Goal: Information Seeking & Learning: Learn about a topic

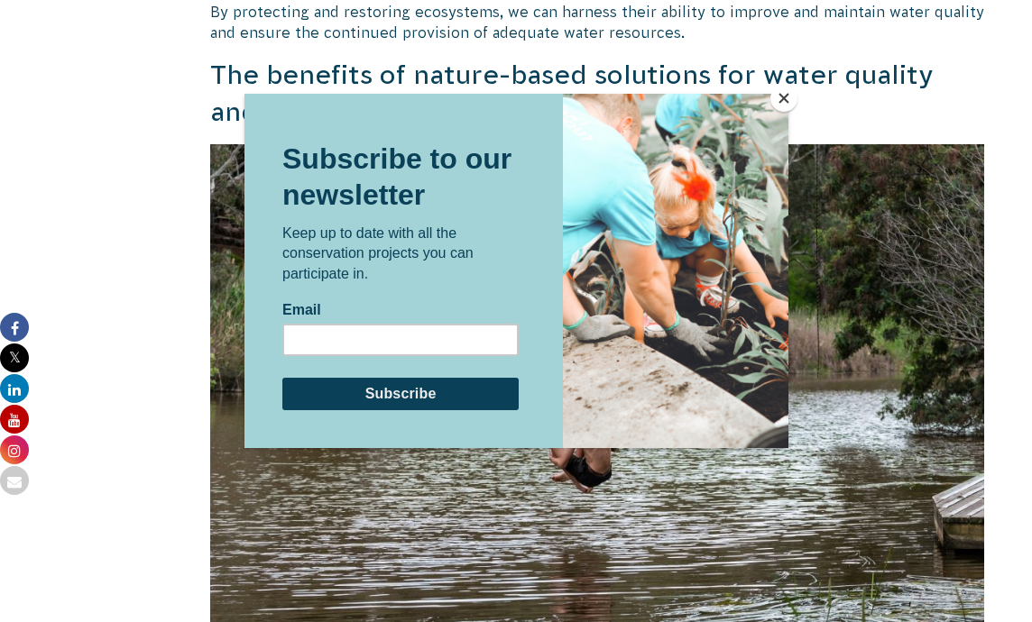
scroll to position [3730, 0]
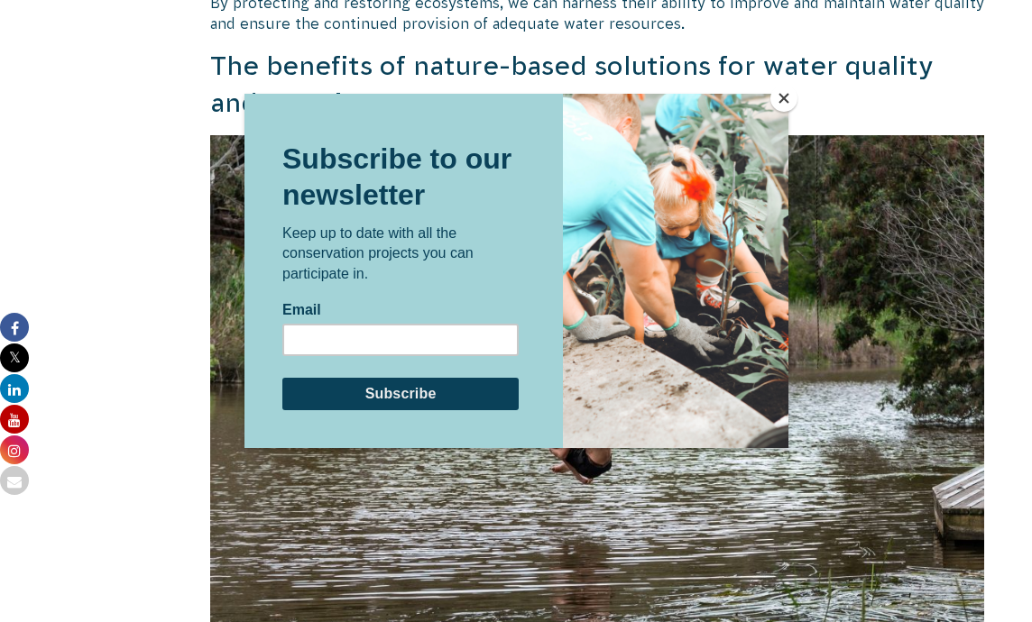
click at [784, 96] on button "Close" at bounding box center [783, 98] width 27 height 27
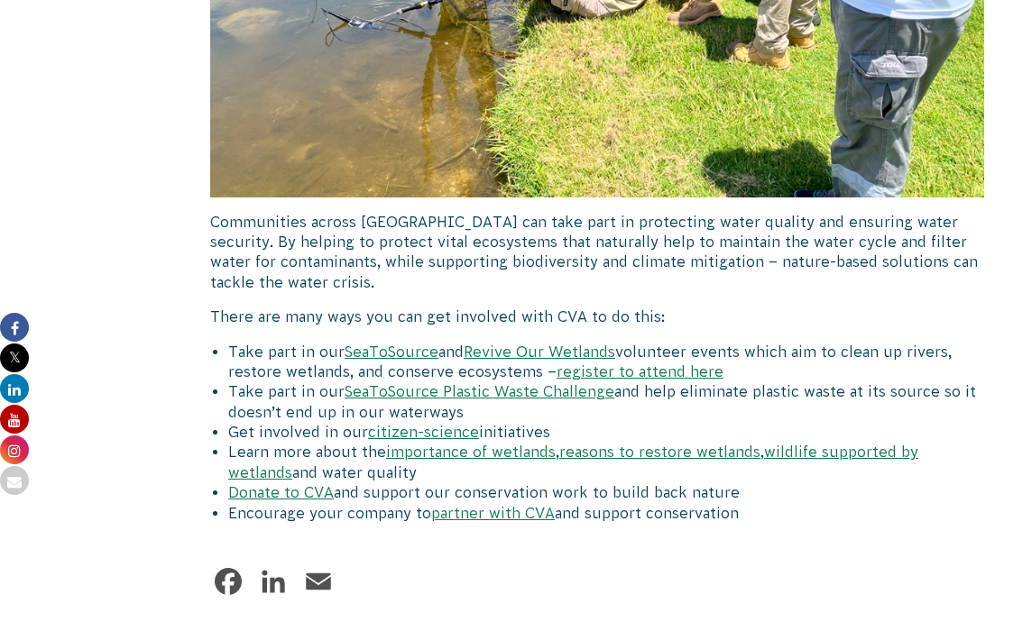
scroll to position [6915, 0]
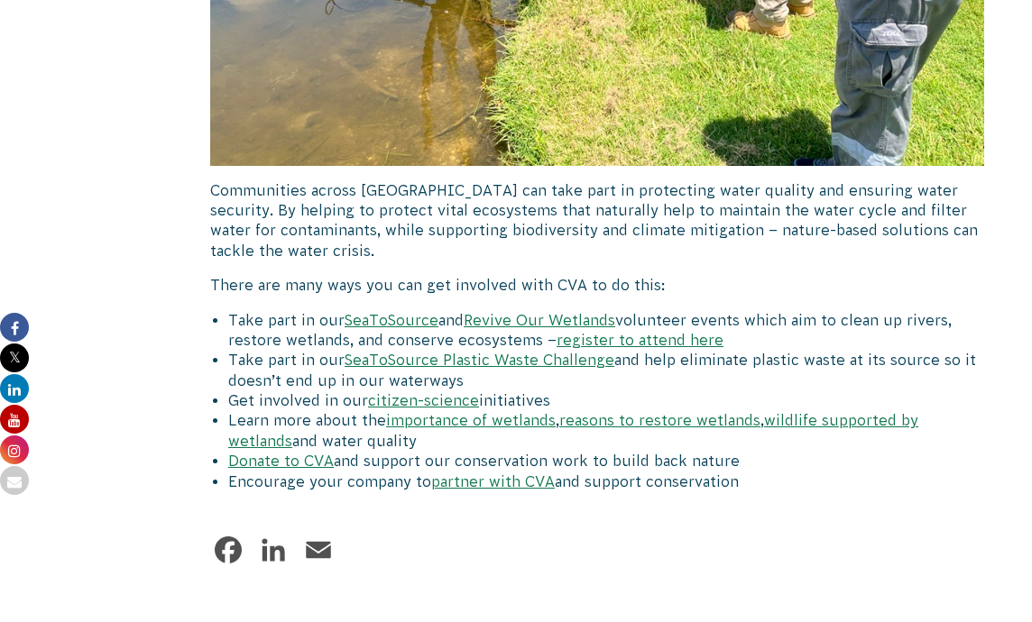
click at [534, 312] on link "Revive Our Wetlands" at bounding box center [538, 320] width 151 height 16
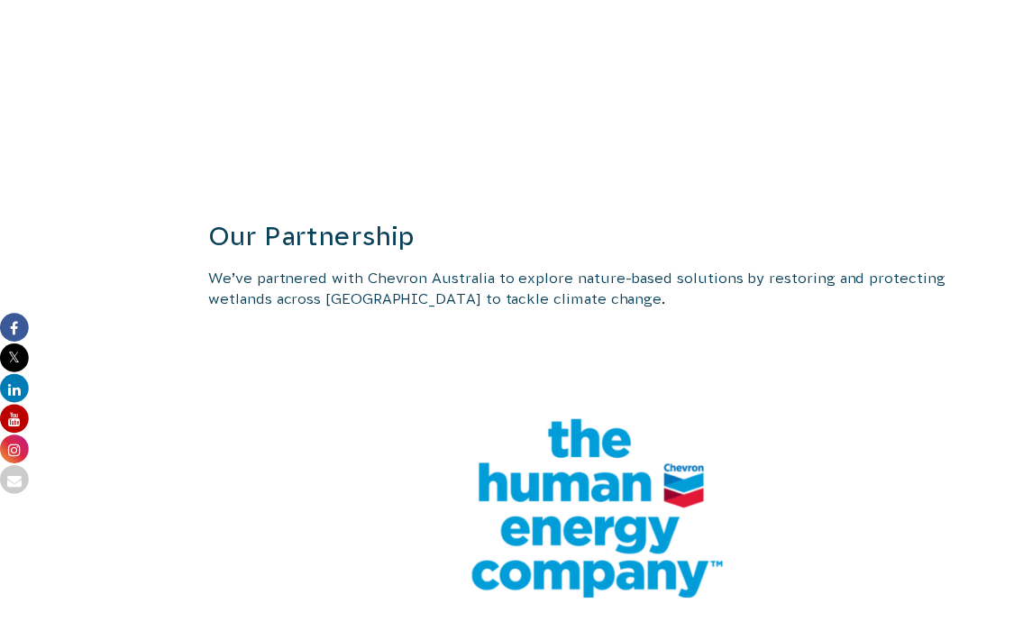
scroll to position [3704, 0]
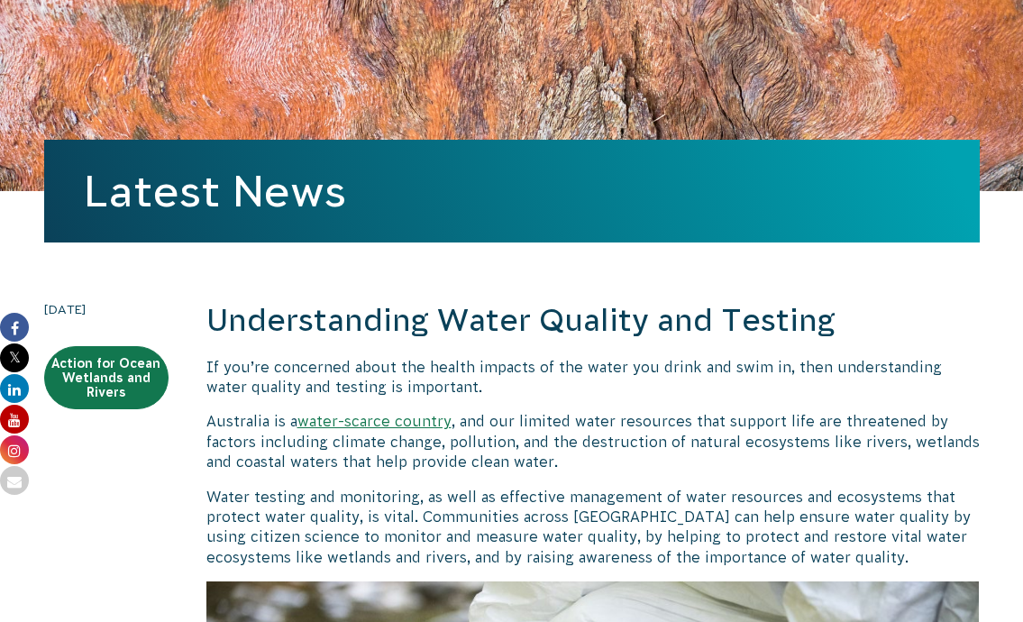
scroll to position [259, 0]
